Goal: Task Accomplishment & Management: Manage account settings

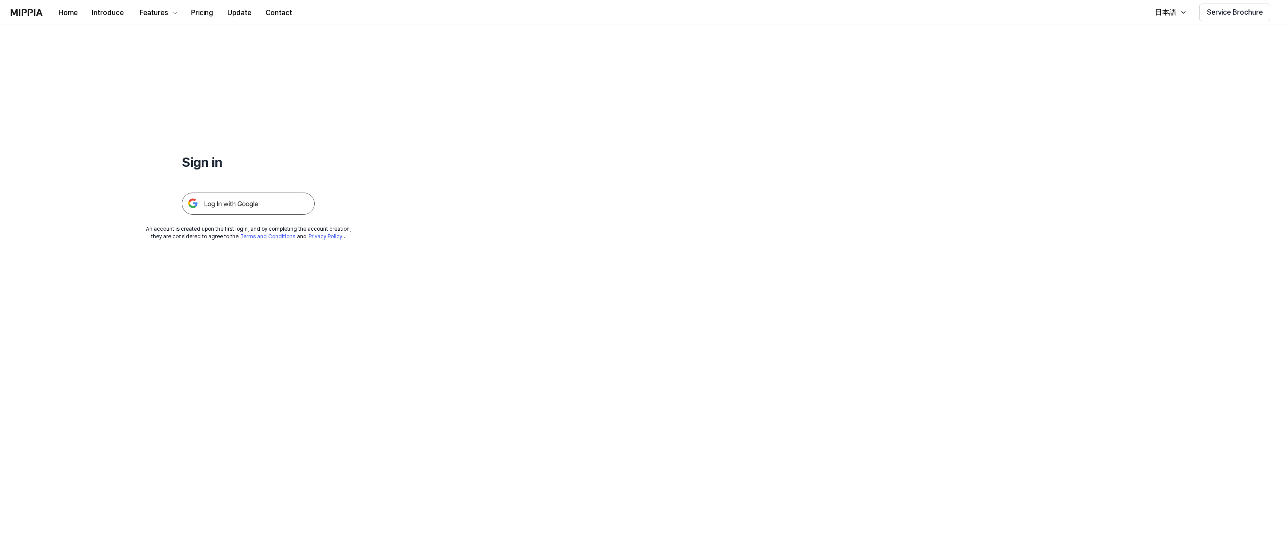
click at [229, 201] on img at bounding box center [248, 203] width 133 height 22
